Goal: Information Seeking & Learning: Find specific page/section

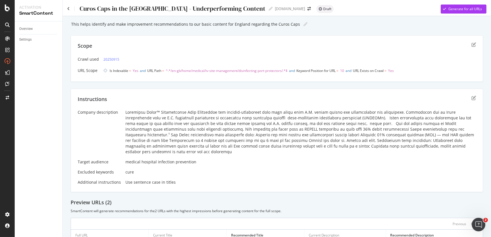
scroll to position [70, 0]
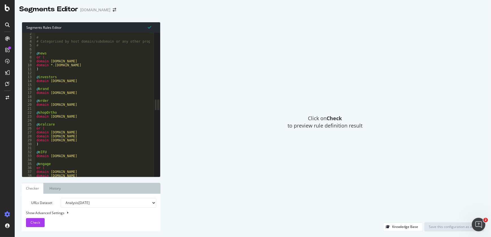
scroll to position [5, 0]
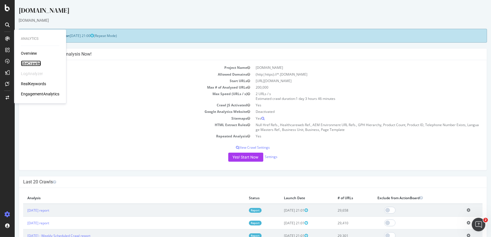
click at [28, 62] on div "SiteCrawler" at bounding box center [31, 64] width 20 height 6
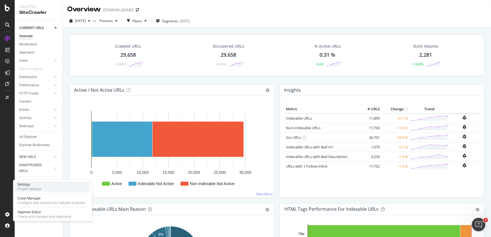
click at [31, 189] on div "Project settings" at bounding box center [30, 189] width 24 height 5
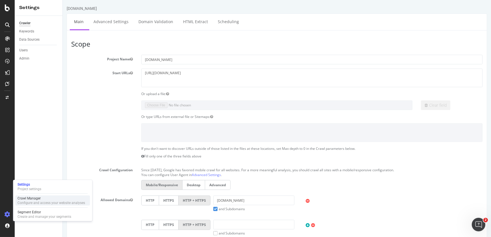
click at [32, 197] on div "Crawl Manager" at bounding box center [51, 198] width 67 height 5
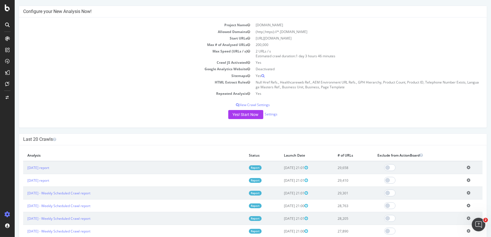
scroll to position [61, 0]
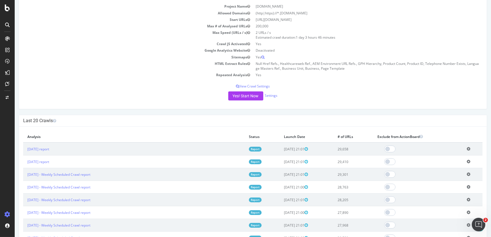
click at [467, 160] on icon at bounding box center [469, 162] width 4 height 4
click at [443, 169] on link "Add name" at bounding box center [447, 170] width 45 height 8
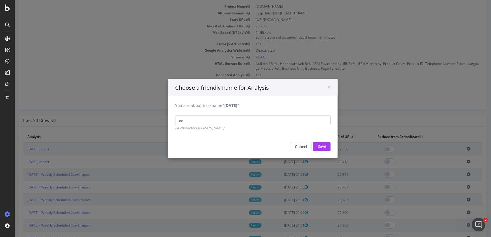
type input "e"
type input "Weekly Scheduled Crawl"
click at [322, 147] on input "Save" at bounding box center [322, 146] width 18 height 9
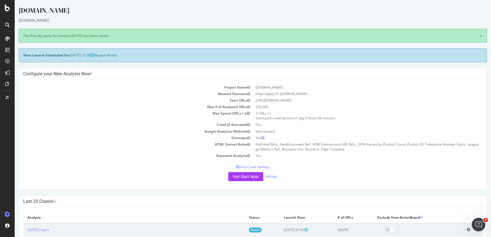
scroll to position [0, 0]
click at [467, 229] on icon at bounding box center [469, 230] width 4 height 4
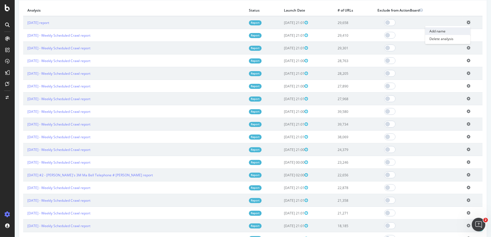
click at [439, 30] on link "Add name" at bounding box center [447, 31] width 45 height 8
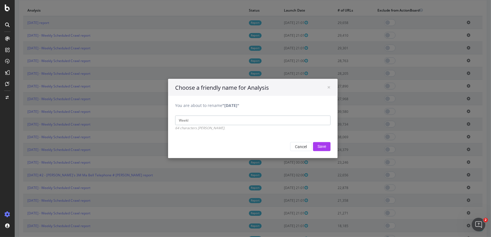
type input "Weekly Scheduled Crawl"
click at [319, 147] on input "Save" at bounding box center [322, 146] width 18 height 9
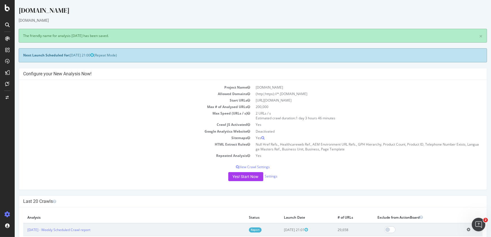
scroll to position [0, 0]
click at [319, 147] on td "Null Href Refs., Healthcareweb Ref., AEM Environment URL Refs., GPH Hierarchy, …" at bounding box center [368, 146] width 230 height 11
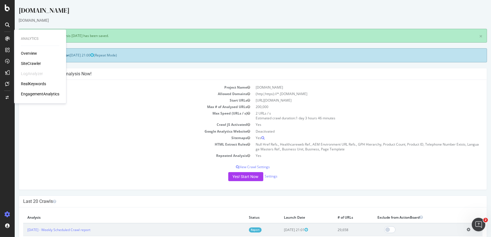
click at [28, 63] on div "SiteCrawler" at bounding box center [31, 64] width 20 height 6
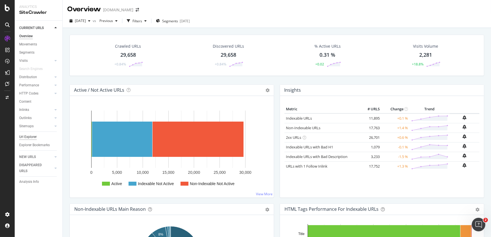
click at [30, 138] on div "Url Explorer" at bounding box center [28, 137] width 18 height 6
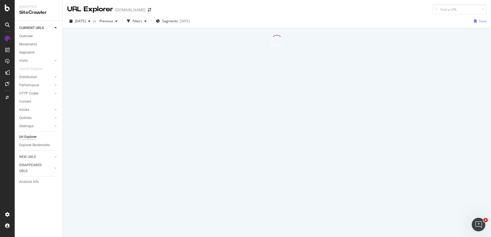
click at [30, 138] on div "Url Explorer" at bounding box center [28, 137] width 18 height 6
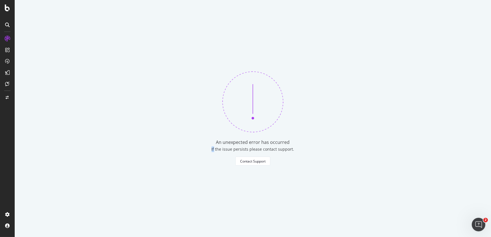
click at [115, 68] on div "An unexpected error has occurred If the issue persists please contact support. …" at bounding box center [253, 118] width 476 height 237
click at [250, 161] on div "Contact Support" at bounding box center [252, 161] width 25 height 5
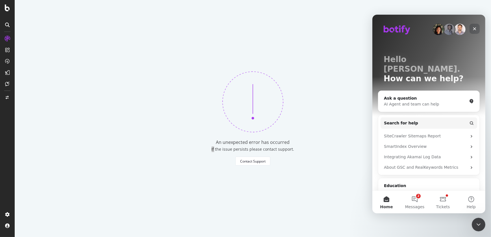
click at [473, 27] on icon "Close" at bounding box center [474, 28] width 3 height 3
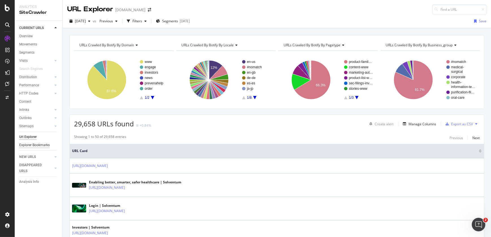
click at [37, 143] on div "Explorer Bookmarks" at bounding box center [34, 145] width 31 height 6
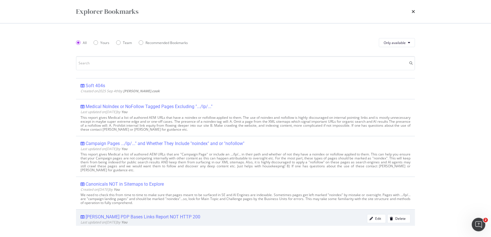
click at [139, 216] on div "[PERSON_NAME] PDP Bases Links Report NOT HTTP 200" at bounding box center [143, 217] width 115 height 6
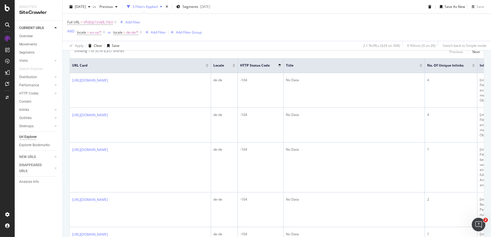
scroll to position [187, 0]
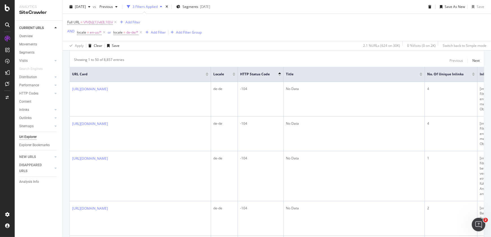
click at [279, 76] on div "HTTP Status Code" at bounding box center [260, 74] width 41 height 6
click at [279, 73] on div at bounding box center [279, 73] width 3 height 1
click at [279, 75] on div at bounding box center [279, 75] width 3 height 1
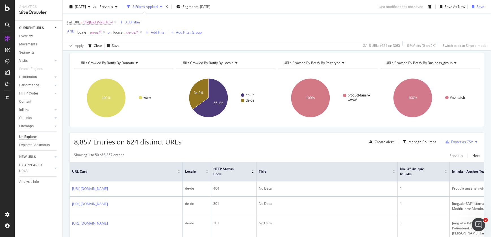
scroll to position [252, 0]
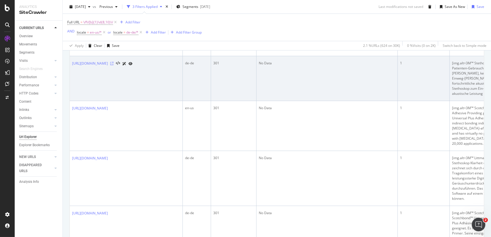
click at [114, 65] on icon at bounding box center [111, 63] width 3 height 3
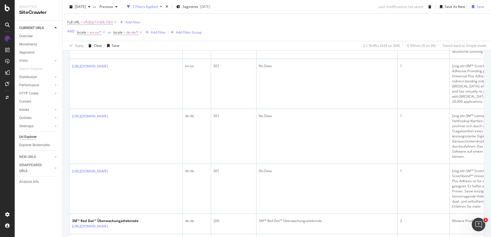
scroll to position [271, 0]
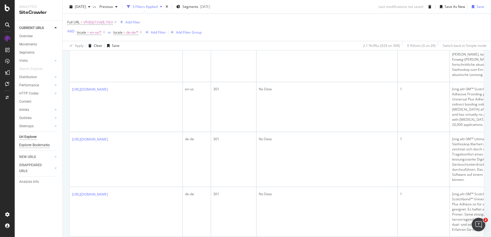
click at [44, 146] on div "Explorer Bookmarks" at bounding box center [34, 145] width 31 height 6
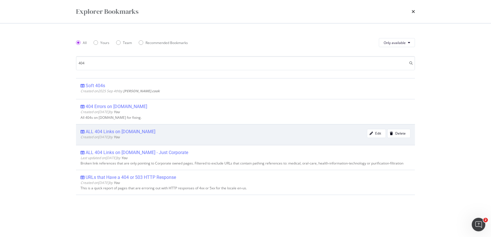
type input "404"
click at [126, 127] on div "ALL 404 Links on [DOMAIN_NAME] Created on [DATE] by You Edit Delete" at bounding box center [245, 134] width 339 height 21
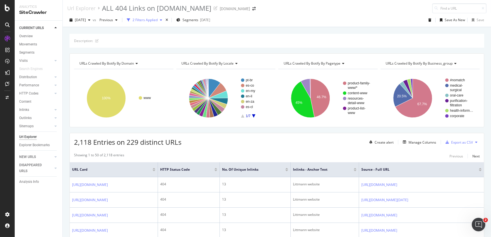
scroll to position [180, 0]
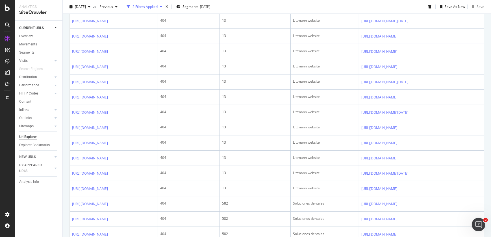
click at [158, 14] on td "[URL][DOMAIN_NAME]" at bounding box center [114, 5] width 88 height 15
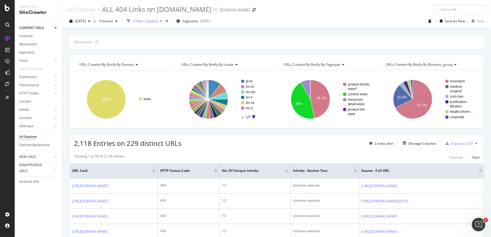
click at [162, 21] on icon "button" at bounding box center [161, 20] width 2 height 3
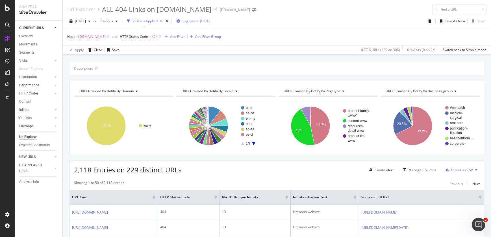
click at [198, 23] on span "Segments" at bounding box center [190, 21] width 16 height 5
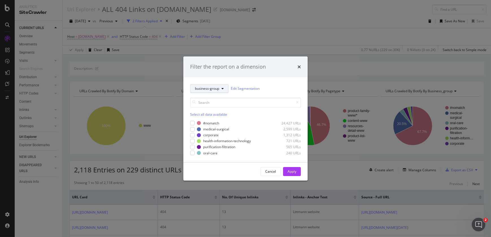
click at [213, 90] on span "business-group" at bounding box center [207, 88] width 24 height 5
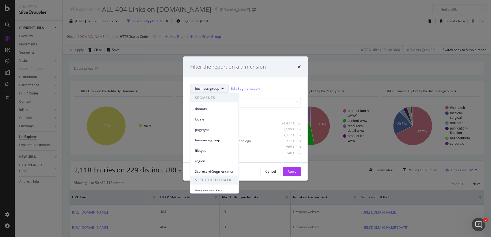
click at [213, 90] on span "business-group" at bounding box center [207, 88] width 24 height 5
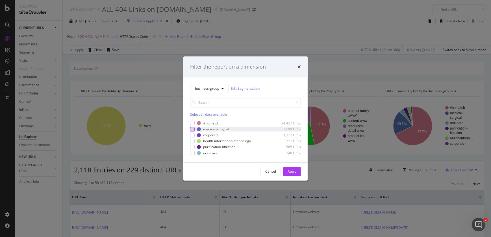
click at [192, 128] on div "modal" at bounding box center [192, 129] width 5 height 5
click at [294, 173] on div "Apply" at bounding box center [292, 171] width 9 height 5
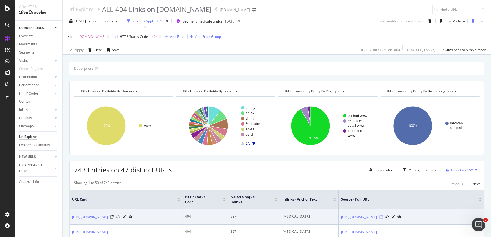
click at [382, 215] on icon at bounding box center [380, 216] width 3 height 3
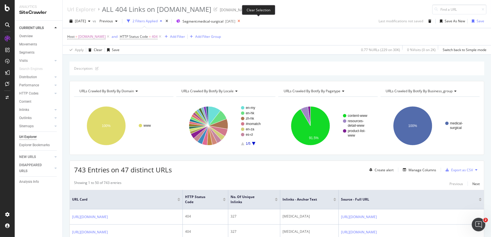
click at [242, 23] on icon at bounding box center [238, 21] width 7 height 8
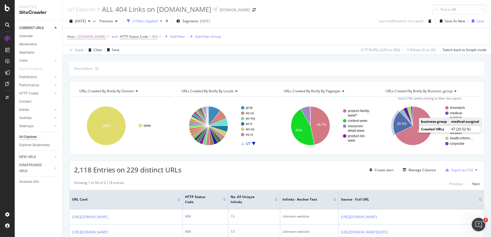
click at [452, 116] on rect "A chart." at bounding box center [459, 116] width 29 height 8
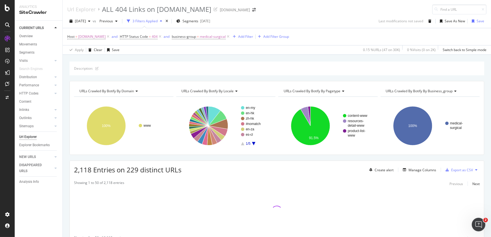
drag, startPoint x: 487, startPoint y: 10, endPoint x: 490, endPoint y: 41, distance: 31.5
click at [490, 41] on div "Url Explorer ALL 404 Links on [DOMAIN_NAME] [DOMAIN_NAME] [DATE] vs Previous 3 …" at bounding box center [277, 118] width 428 height 237
